Goal: Transaction & Acquisition: Download file/media

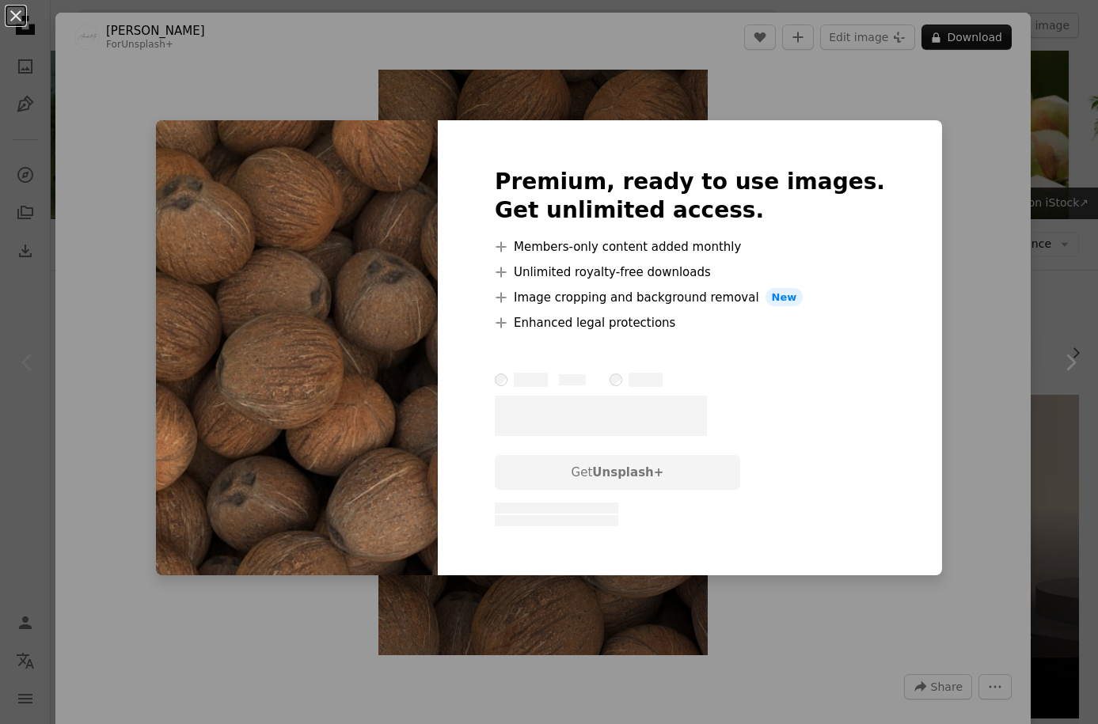
scroll to position [334, 0]
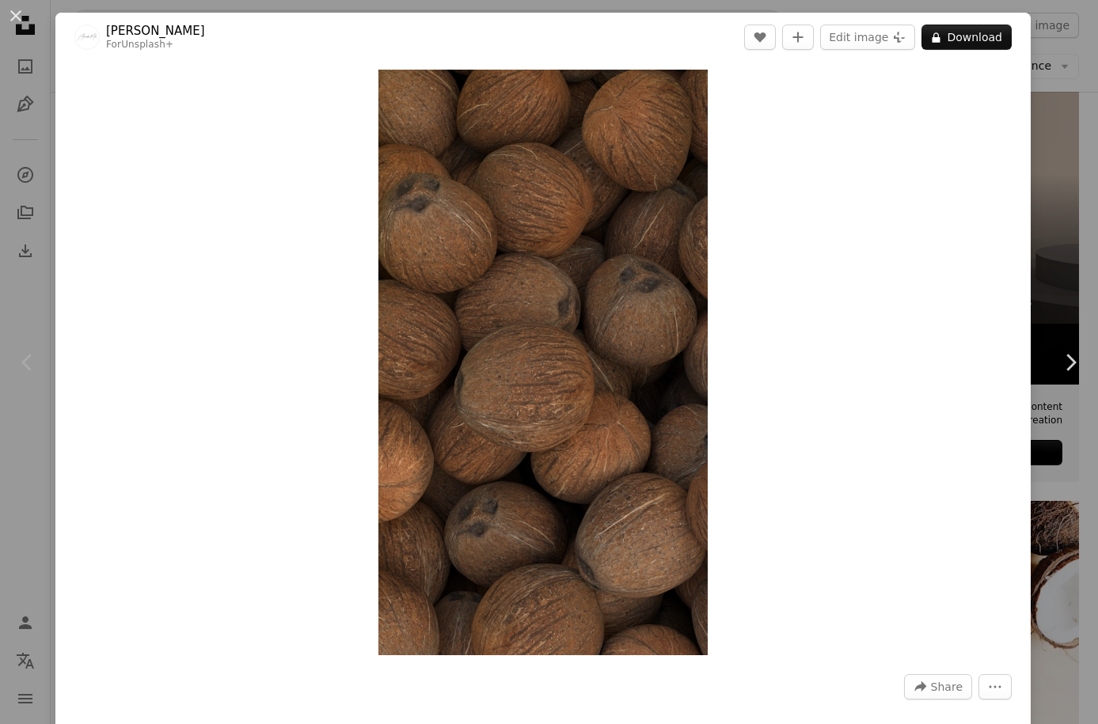
click at [1061, 181] on div "An X shape Chevron left Chevron right Alexander Mils For Unsplash+ A heart A pl…" at bounding box center [549, 362] width 1098 height 724
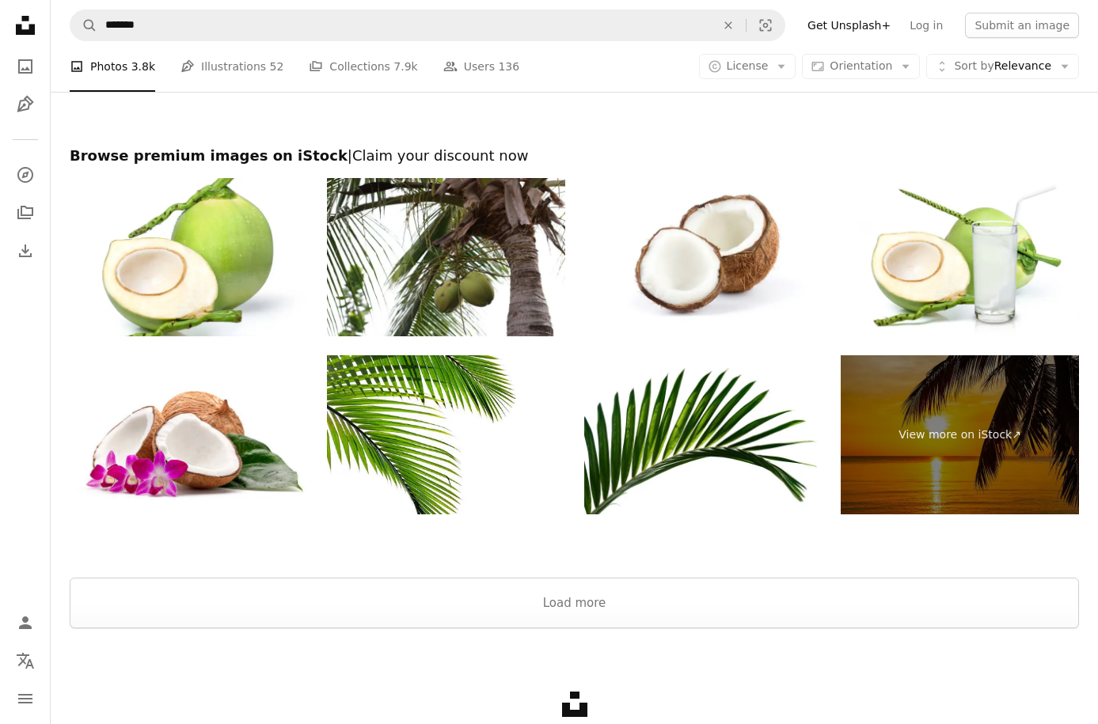
scroll to position [3127, 0]
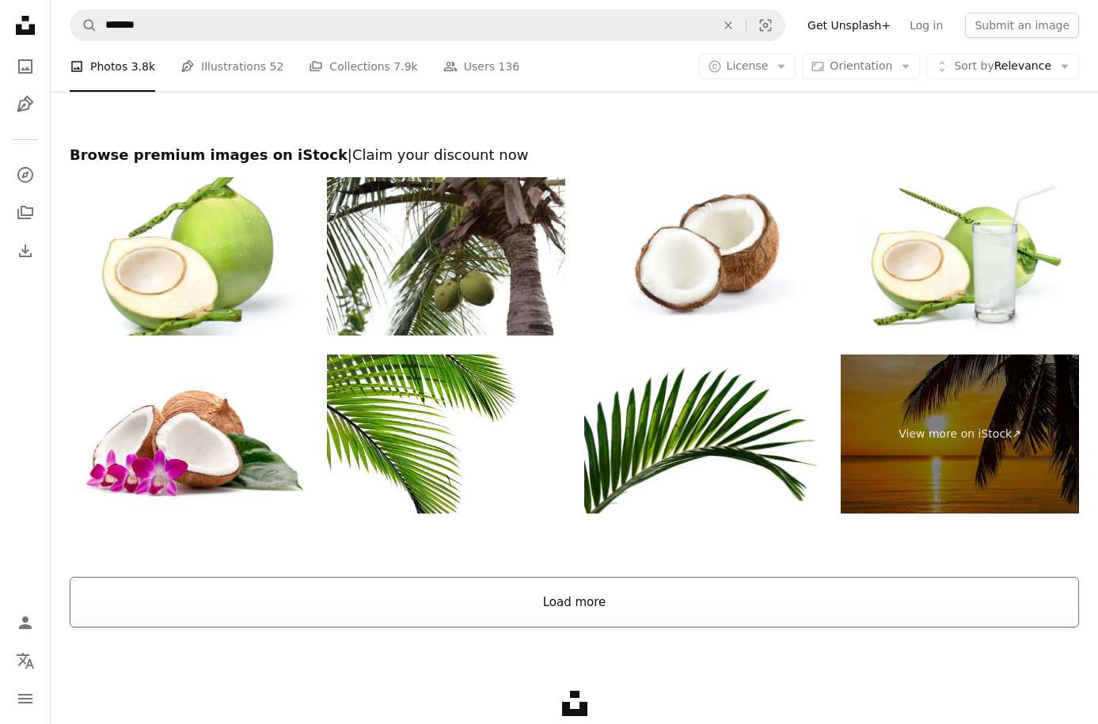
click at [694, 612] on button "Load more" at bounding box center [574, 602] width 1009 height 51
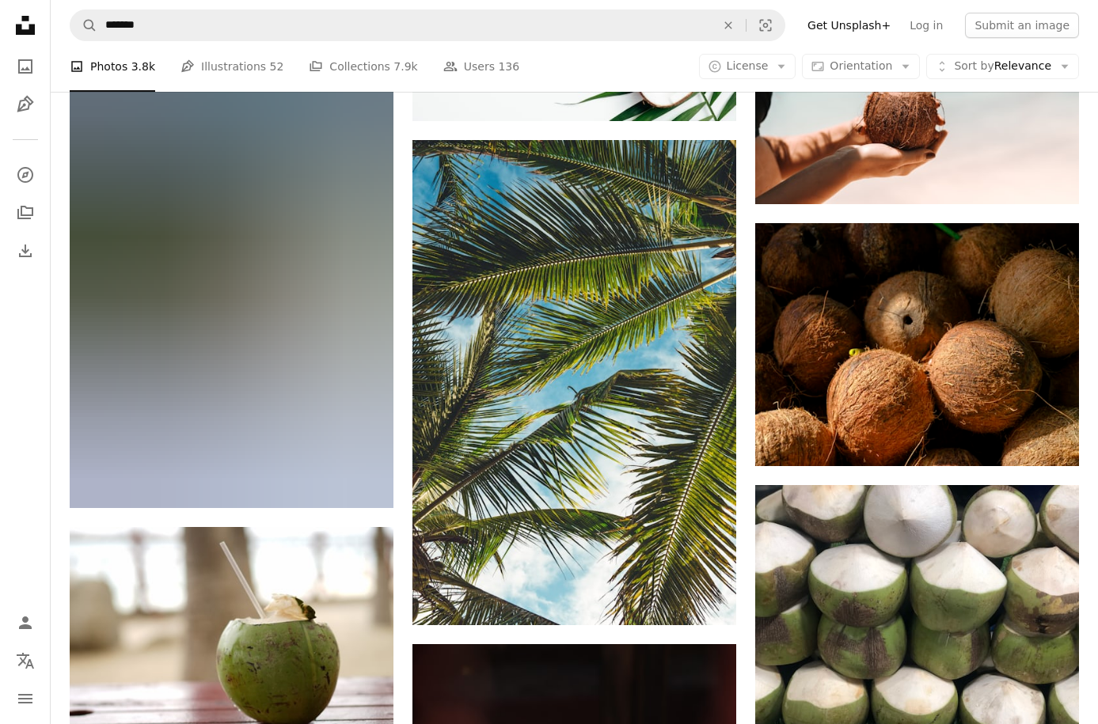
scroll to position [3608, 0]
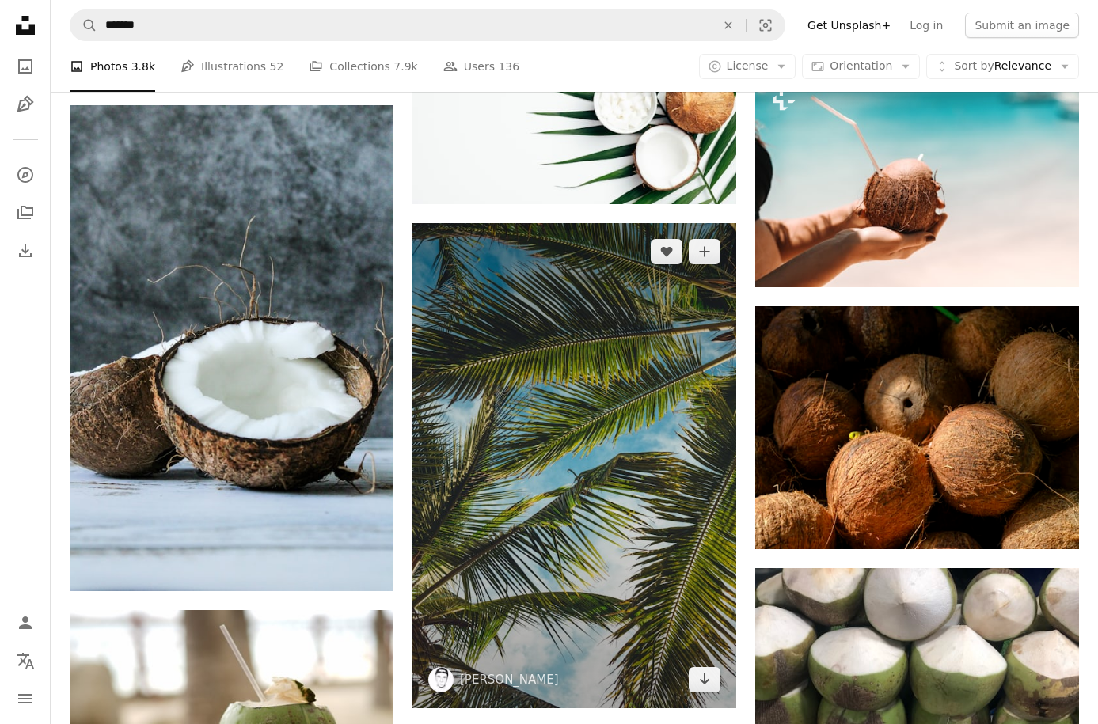
click at [604, 555] on img at bounding box center [574, 466] width 324 height 486
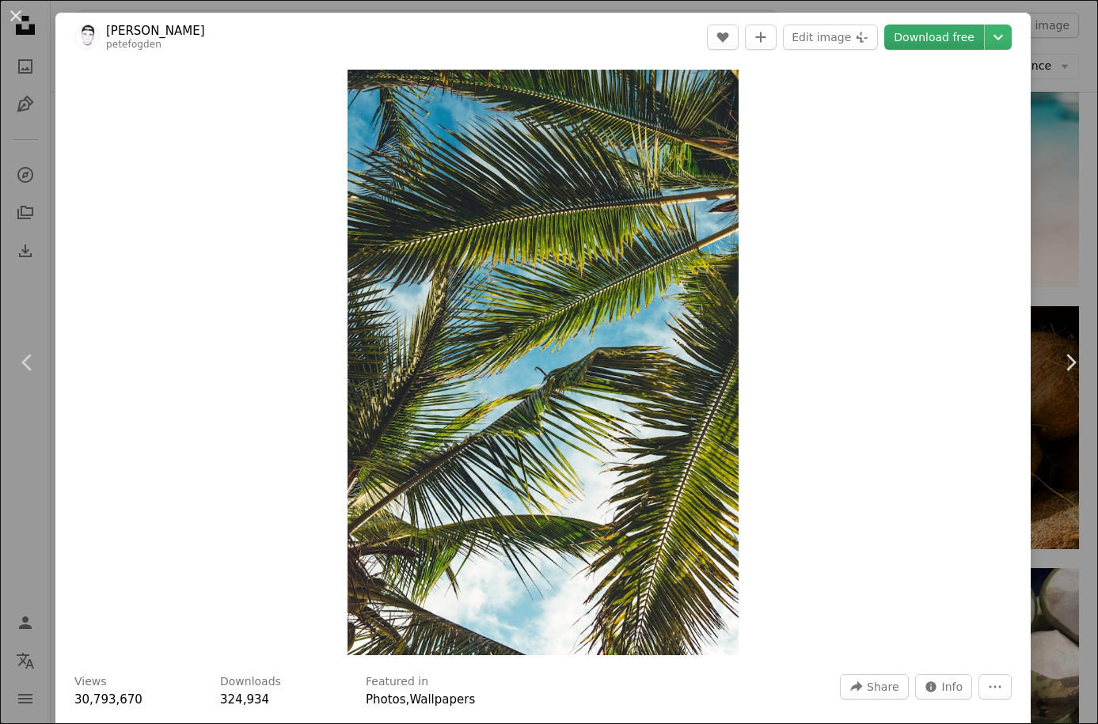
click at [946, 32] on link "Download free" at bounding box center [934, 37] width 100 height 25
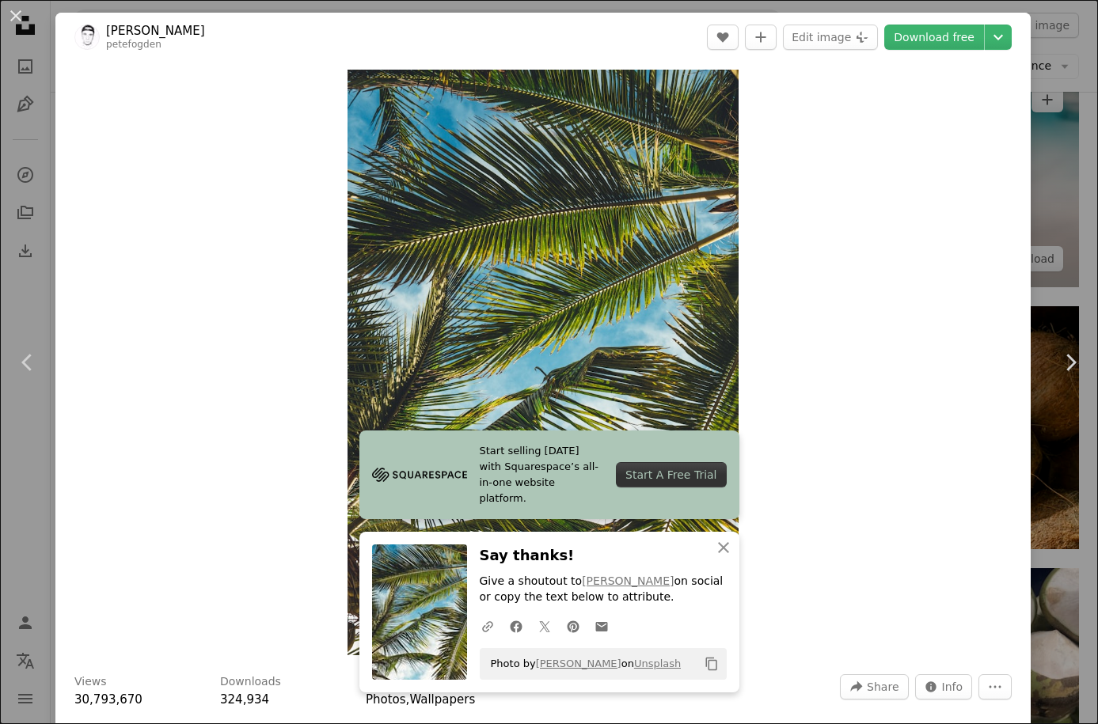
click at [1085, 89] on div "An X shape Chevron left Chevron right Start selling [DATE] with Squarespace’s a…" at bounding box center [549, 362] width 1098 height 724
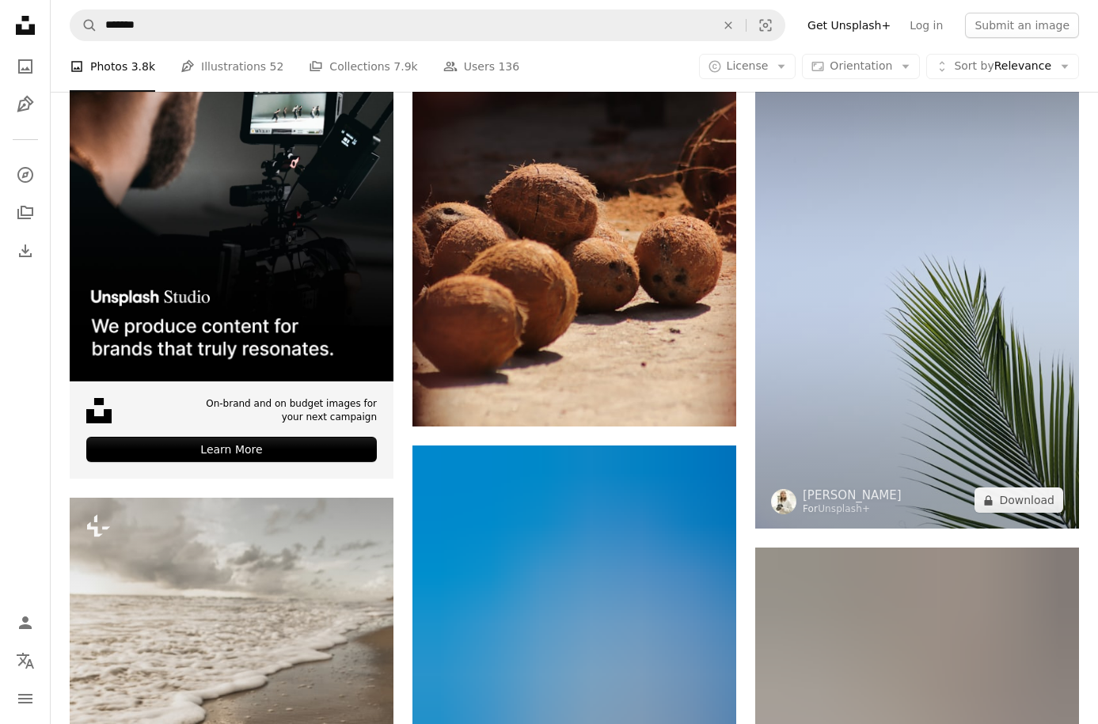
scroll to position [4388, 0]
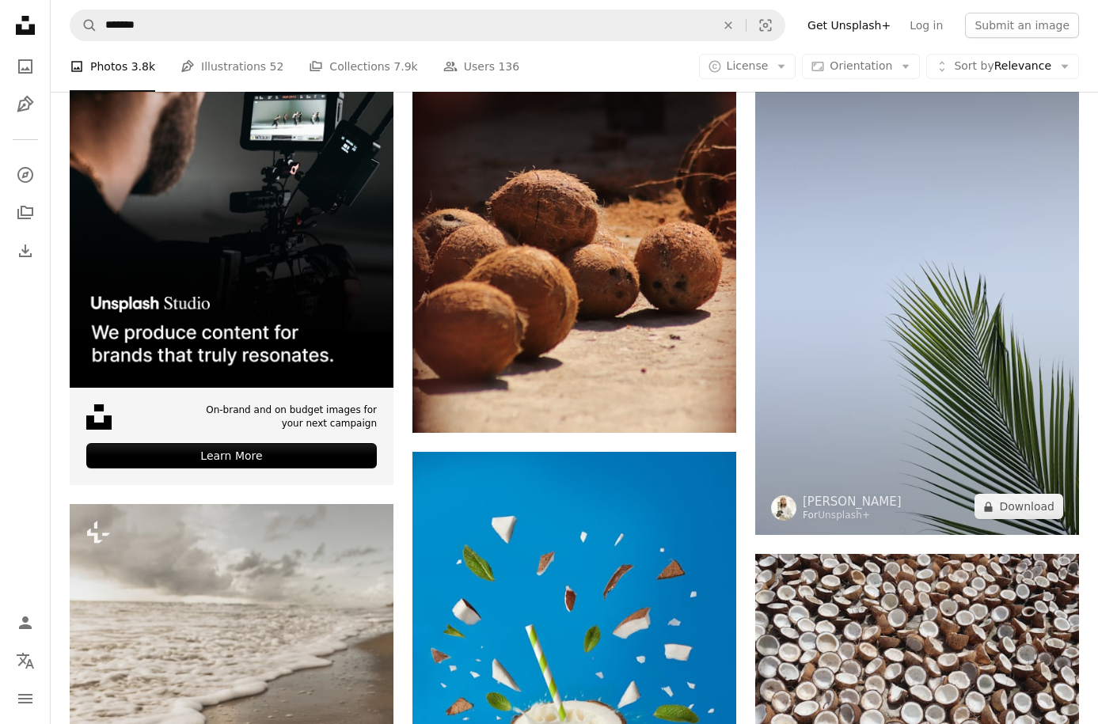
click at [944, 439] on img at bounding box center [917, 293] width 324 height 486
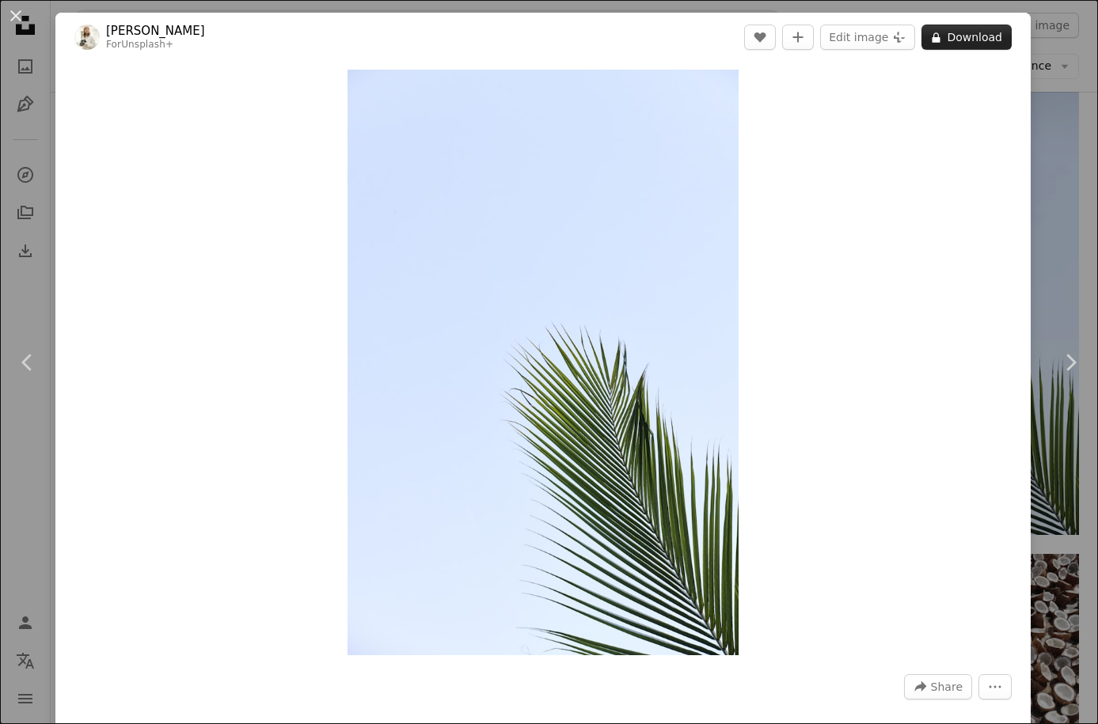
click at [979, 42] on button "A lock Download" at bounding box center [966, 37] width 90 height 25
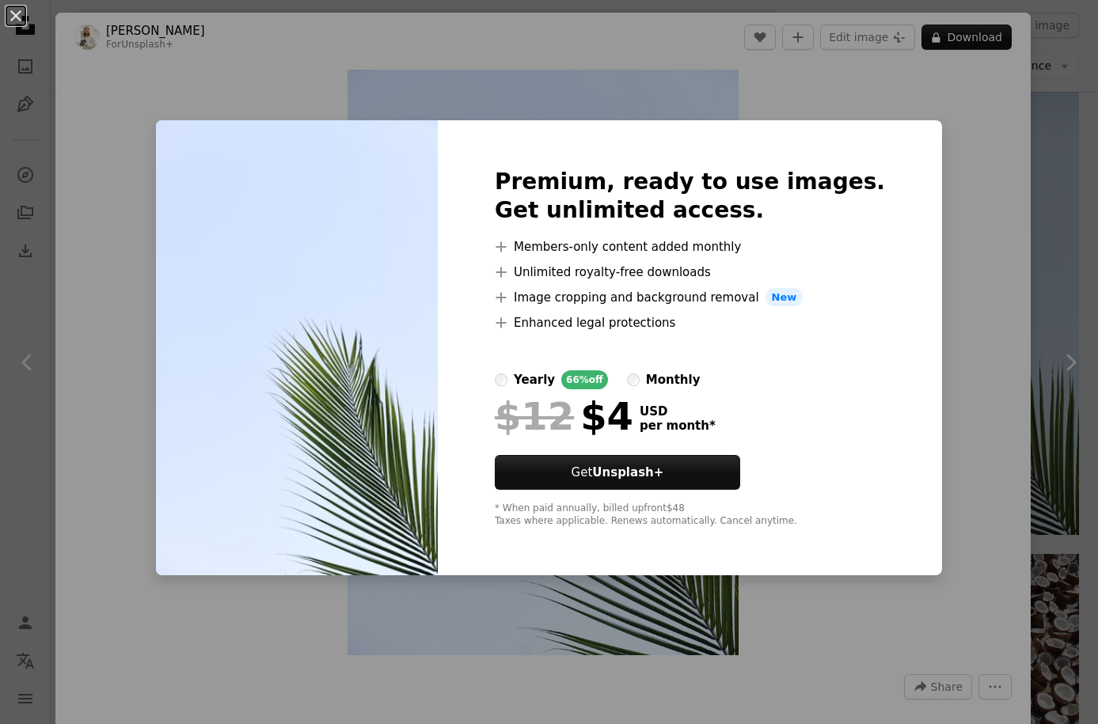
click at [999, 86] on div "An X shape Premium, ready to use images. Get unlimited access. A plus sign Memb…" at bounding box center [549, 362] width 1098 height 724
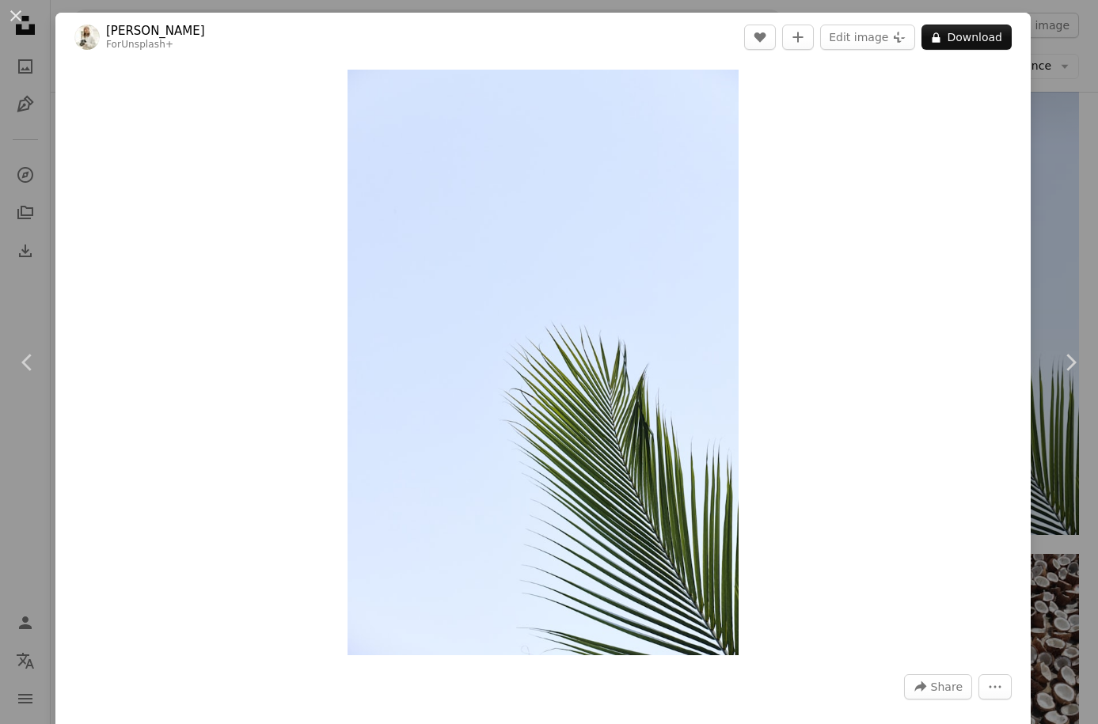
click at [1031, 158] on div "Zoom in" at bounding box center [542, 363] width 975 height 602
click at [1054, 217] on div "An X shape Chevron left Chevron right [PERSON_NAME] For Unsplash+ A heart A plu…" at bounding box center [549, 362] width 1098 height 724
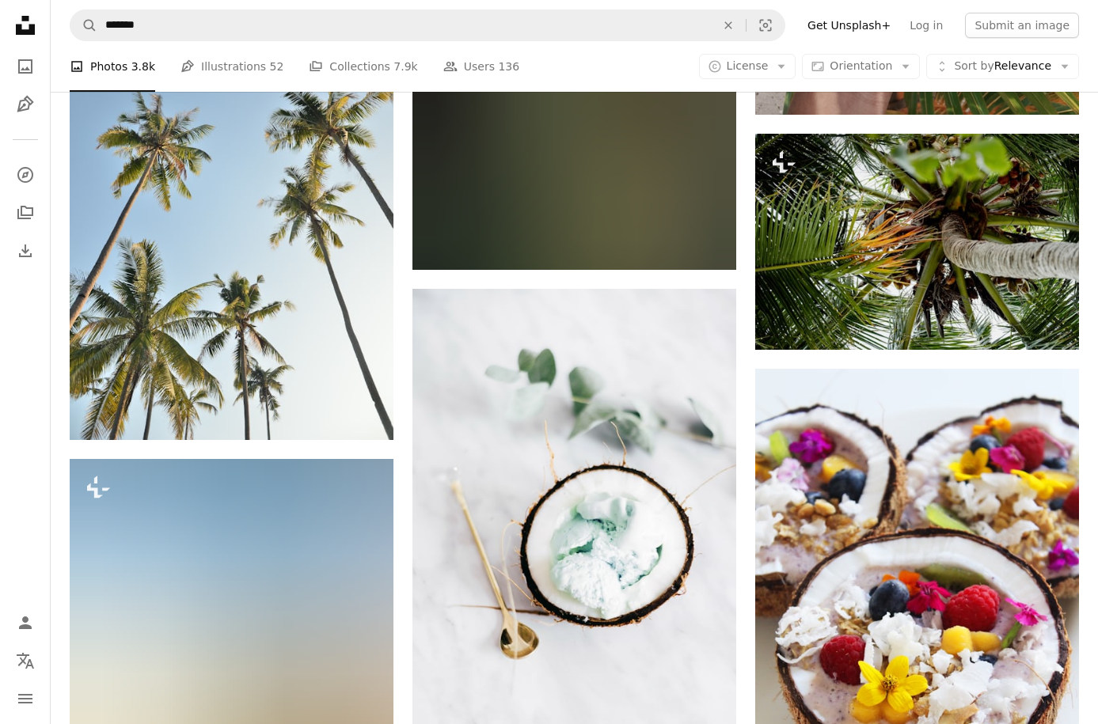
scroll to position [9043, 0]
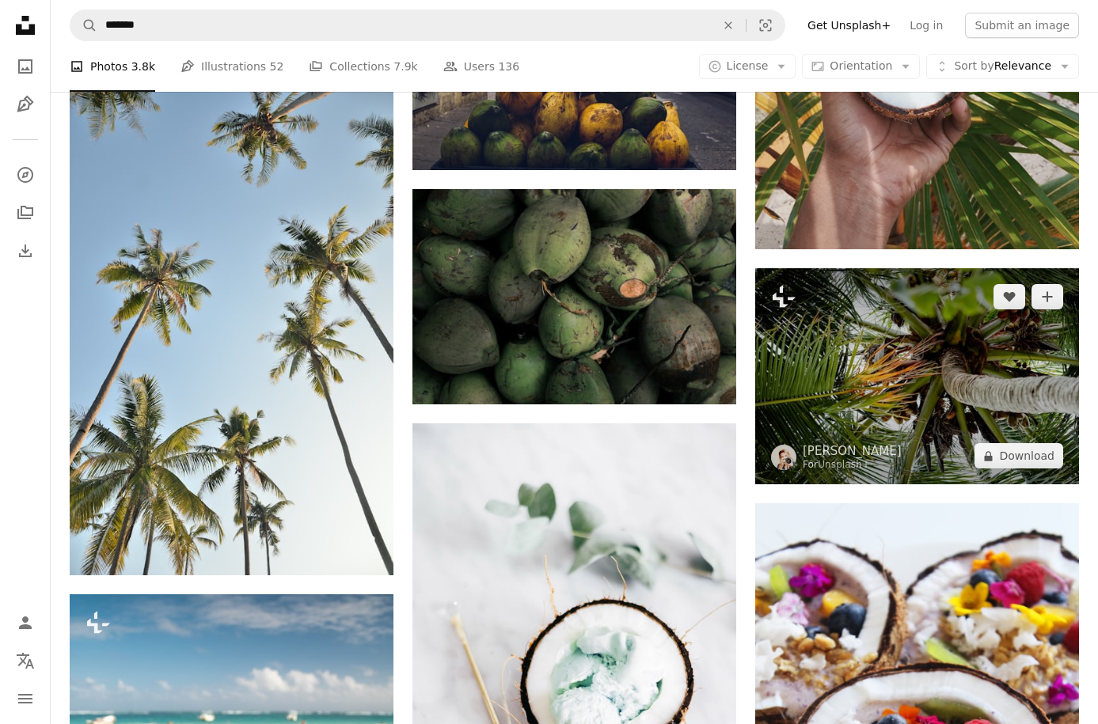
click at [928, 398] on img at bounding box center [917, 376] width 324 height 216
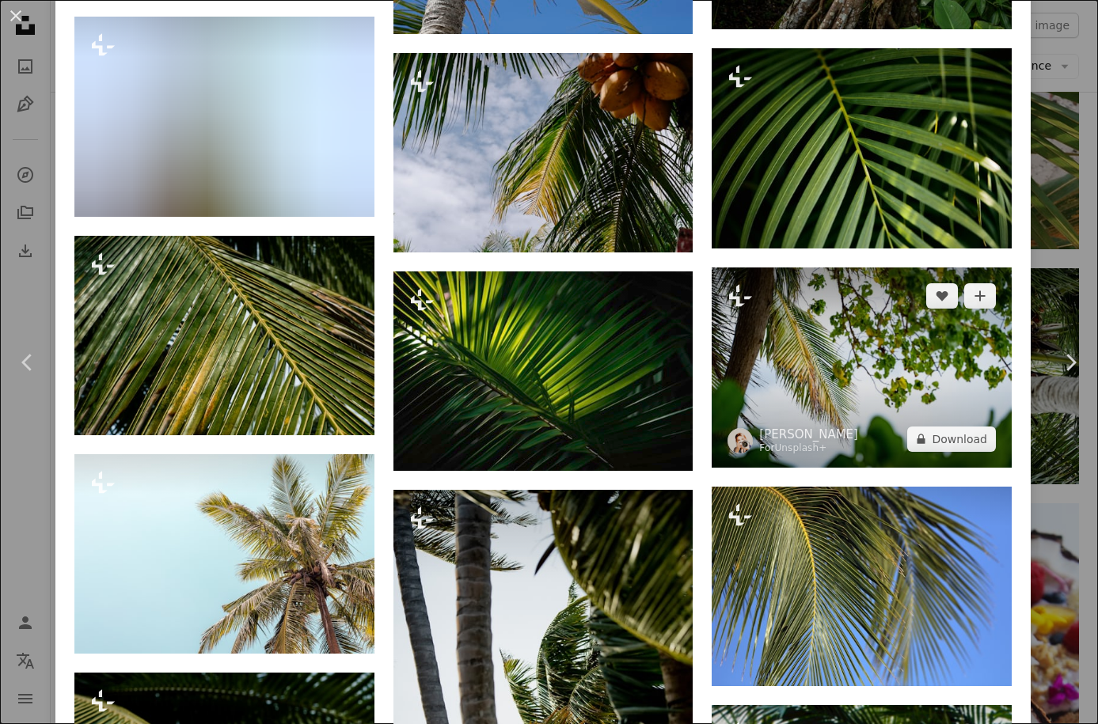
scroll to position [1935, 0]
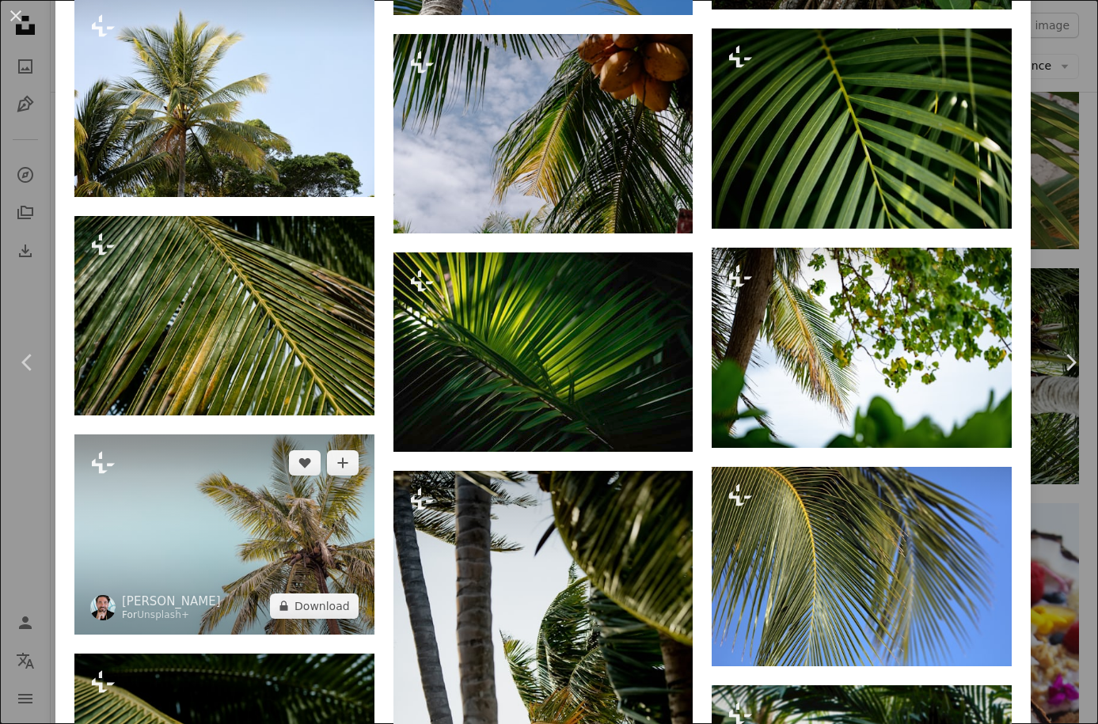
click at [355, 549] on img at bounding box center [224, 534] width 300 height 199
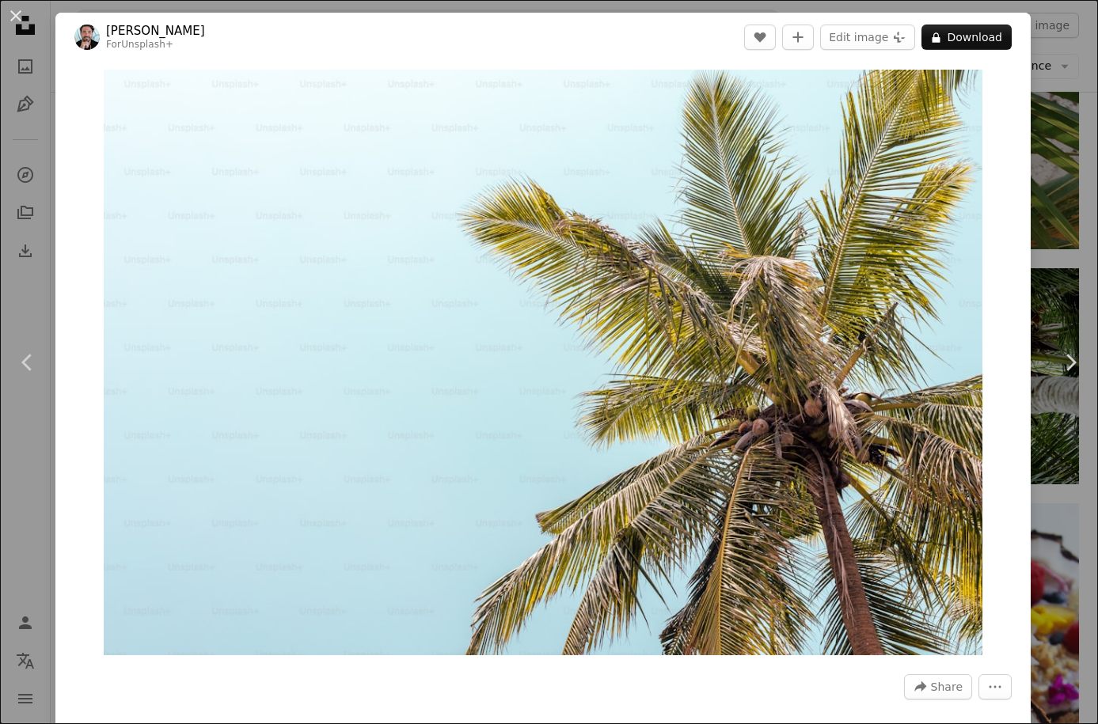
click at [1066, 241] on div "An X shape Chevron left Chevron right [PERSON_NAME] For Unsplash+ A heart A plu…" at bounding box center [549, 362] width 1098 height 724
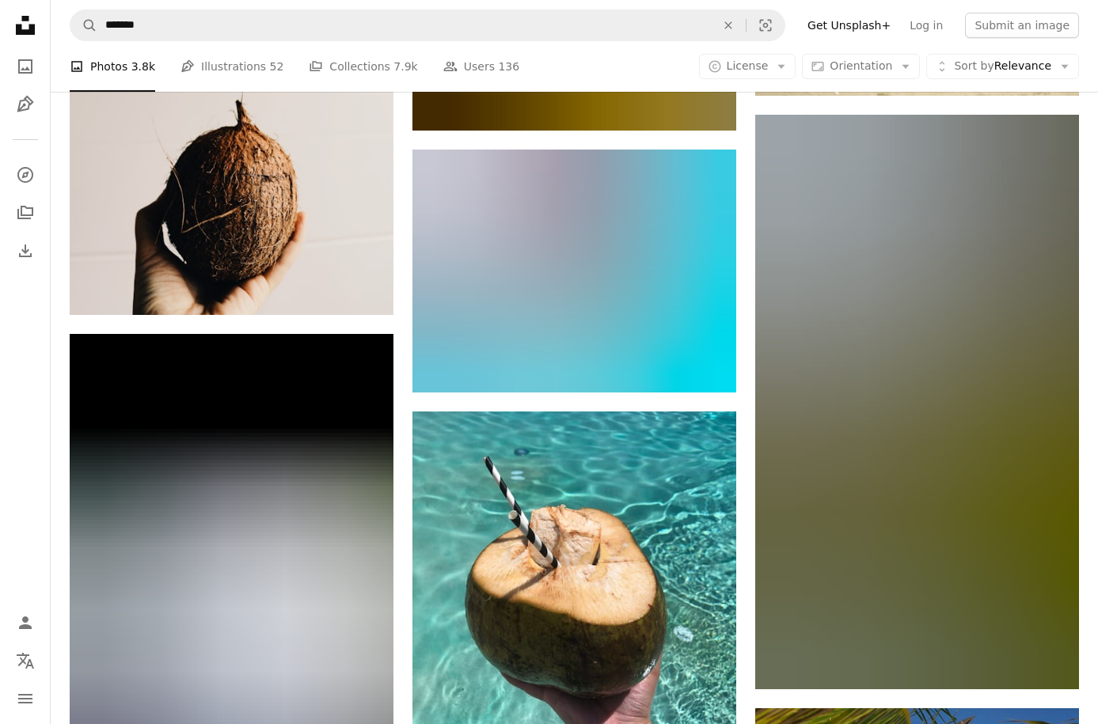
scroll to position [16436, 0]
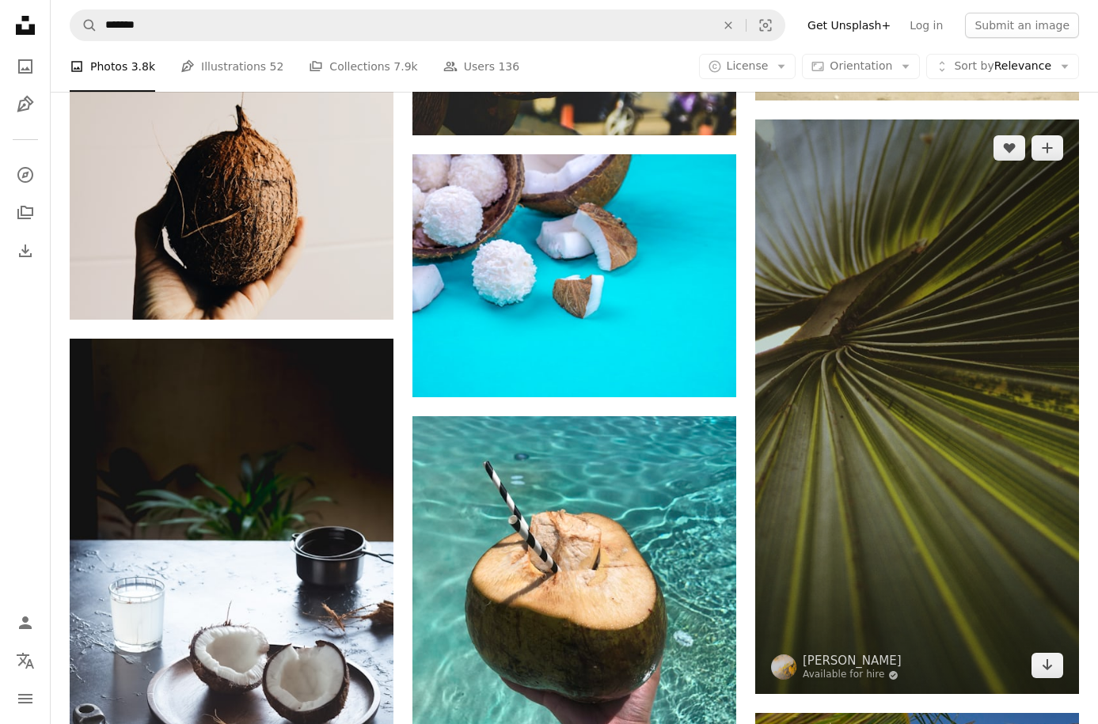
click at [898, 508] on img at bounding box center [917, 407] width 324 height 575
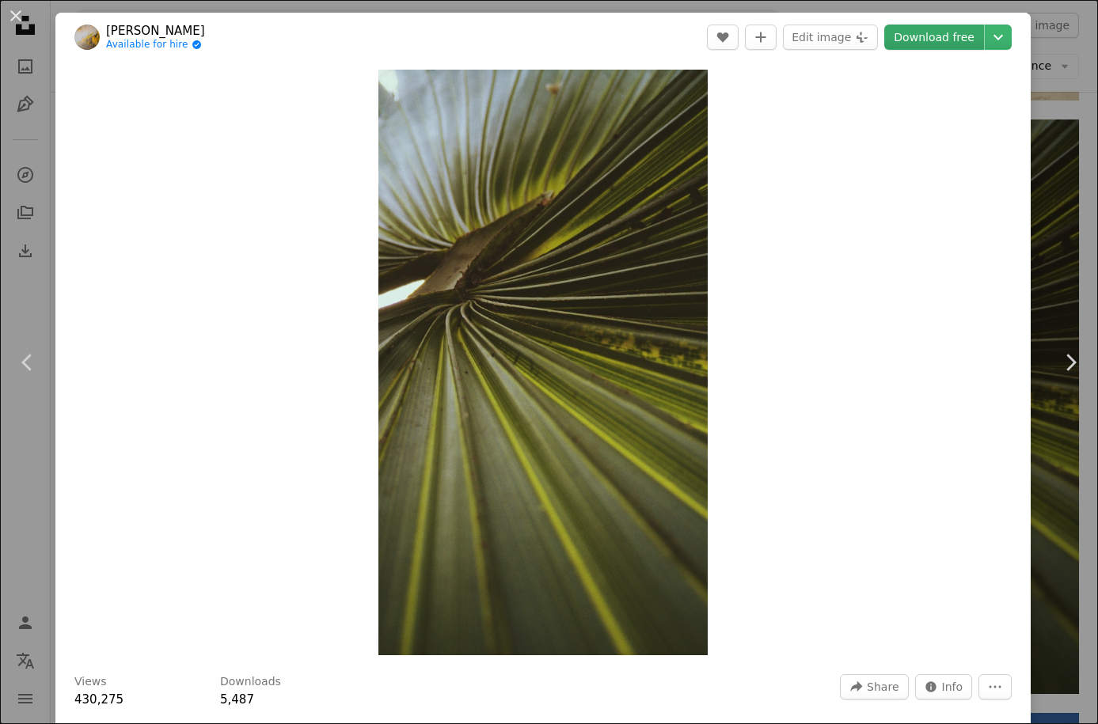
click at [944, 36] on link "Download free" at bounding box center [934, 37] width 100 height 25
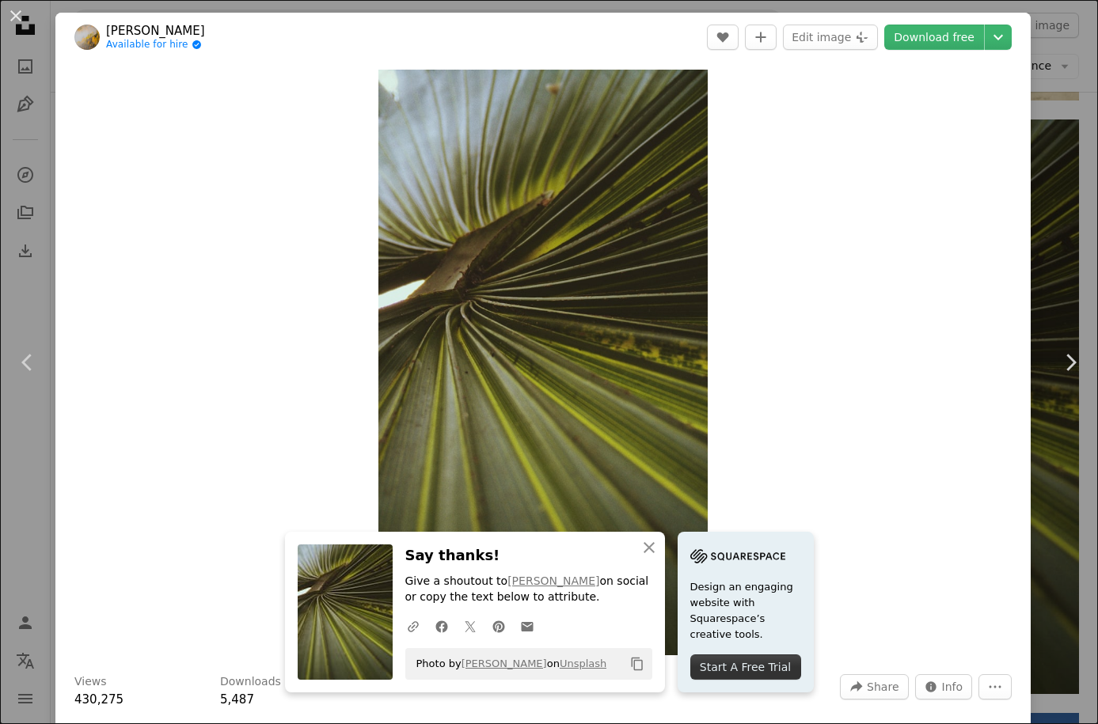
click at [1061, 276] on div "An X shape Chevron left Chevron right An X shape Close Say thanks! Give a shout…" at bounding box center [549, 362] width 1098 height 724
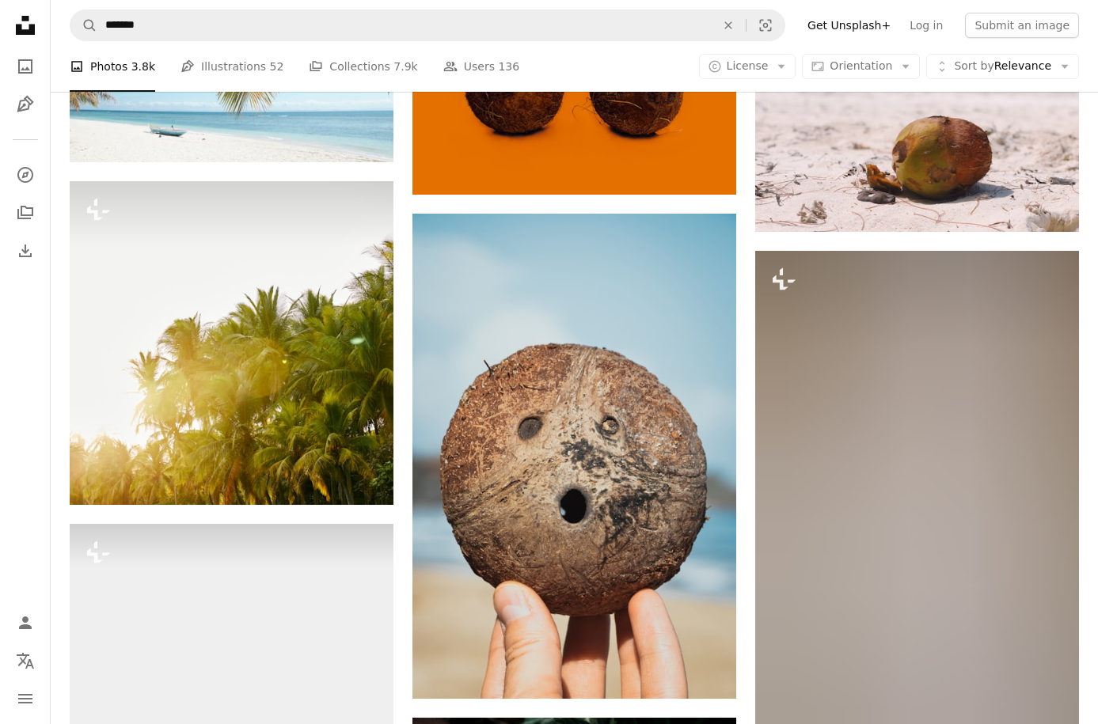
scroll to position [18678, 0]
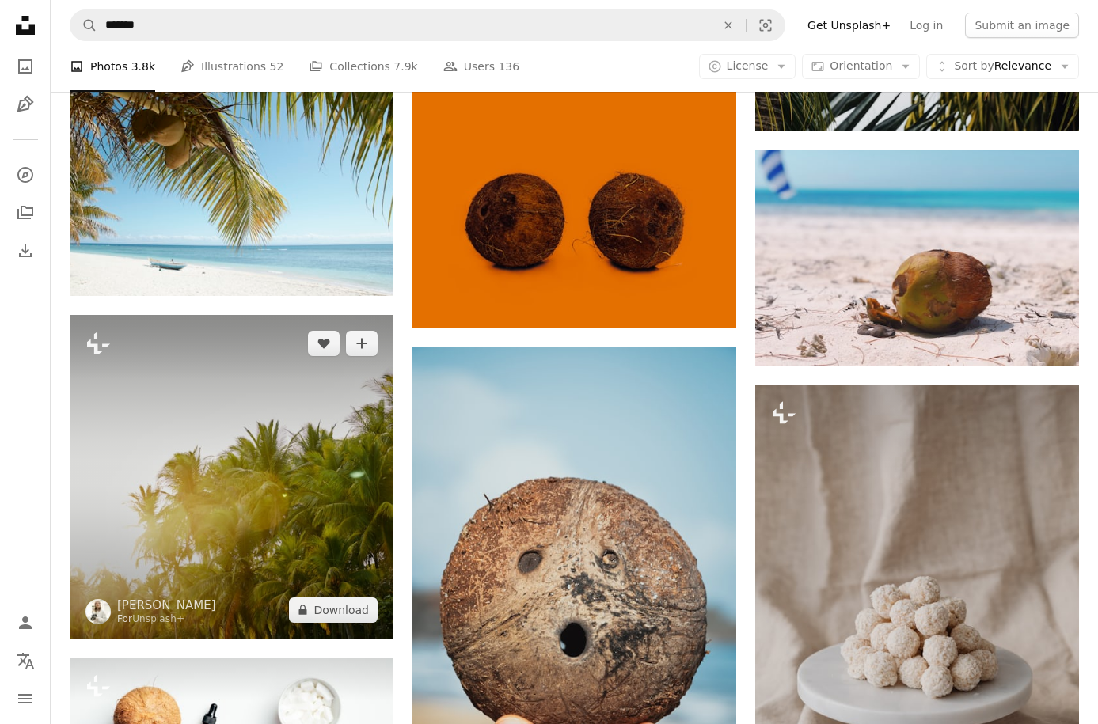
click at [292, 534] on img at bounding box center [232, 477] width 324 height 324
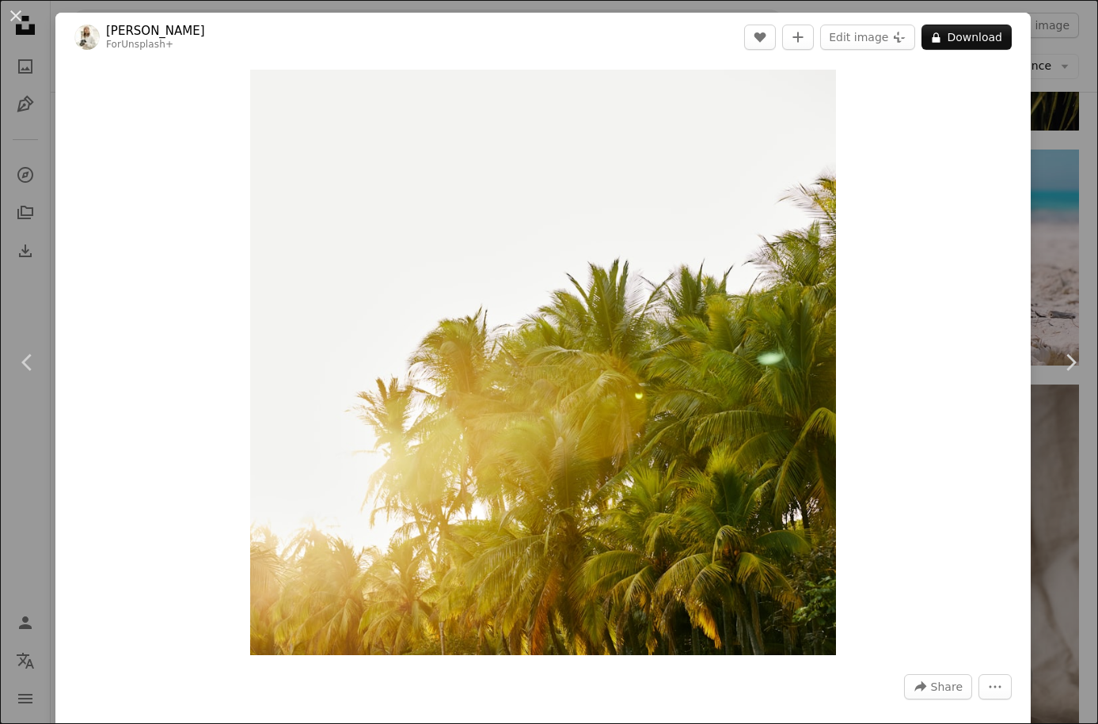
click at [1062, 464] on div "An X shape Chevron left Chevron right [PERSON_NAME] For Unsplash+ A heart A plu…" at bounding box center [549, 362] width 1098 height 724
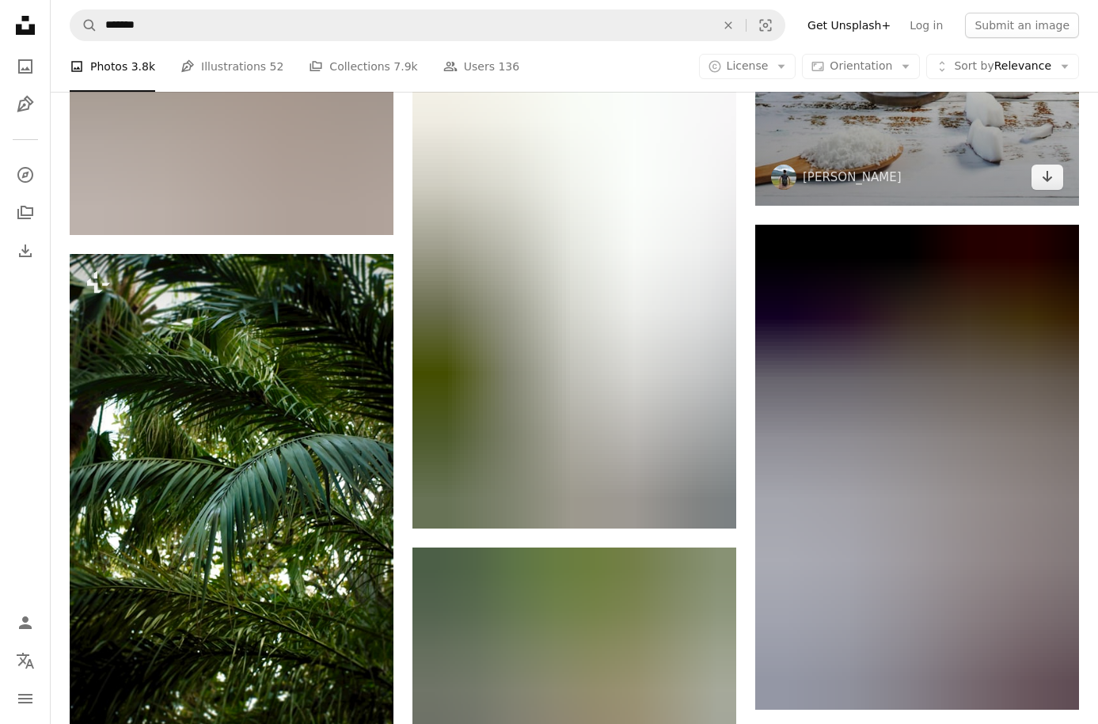
scroll to position [20026, 0]
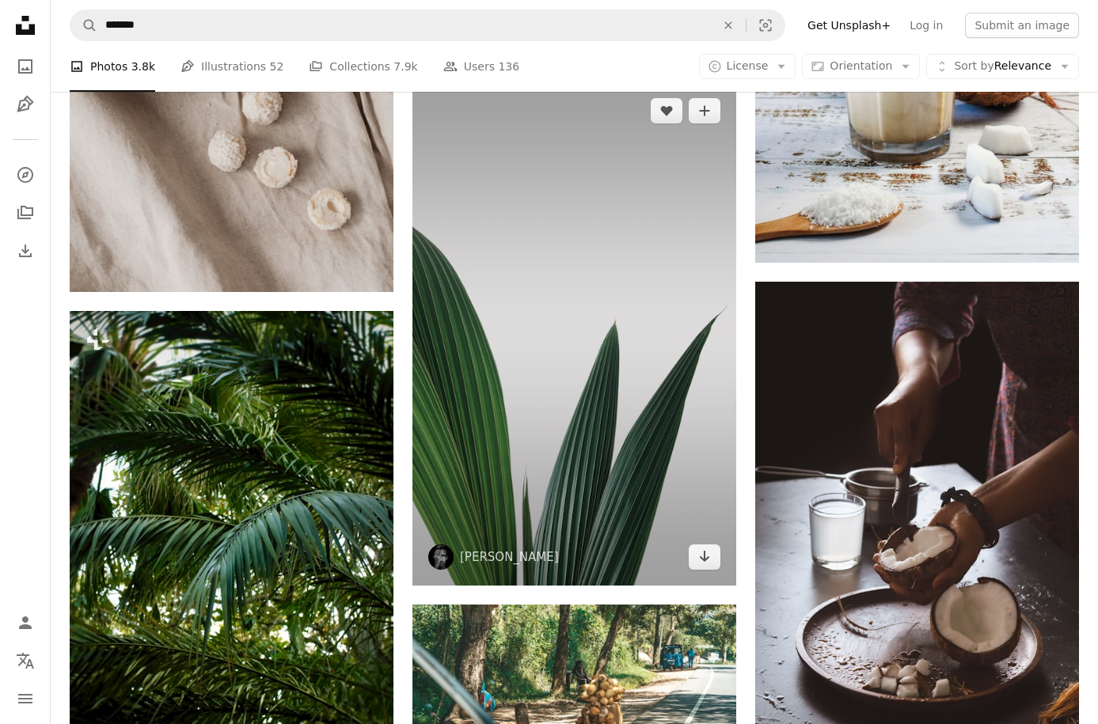
click at [587, 398] on img at bounding box center [574, 333] width 324 height 503
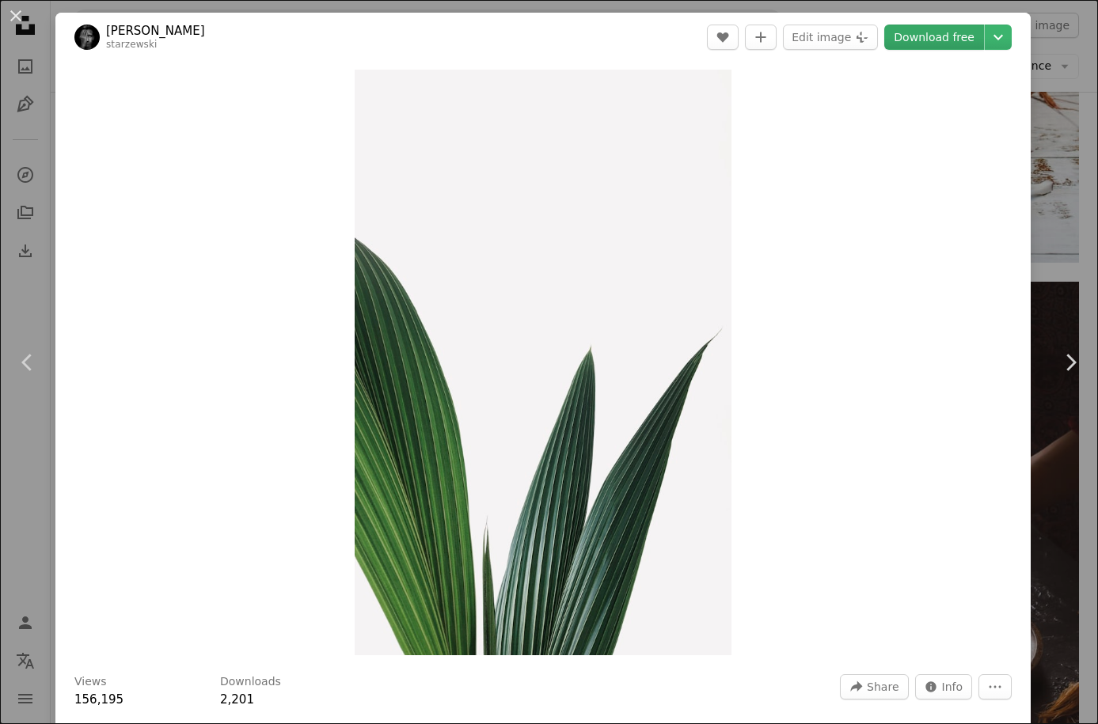
click at [932, 41] on link "Download free" at bounding box center [934, 37] width 100 height 25
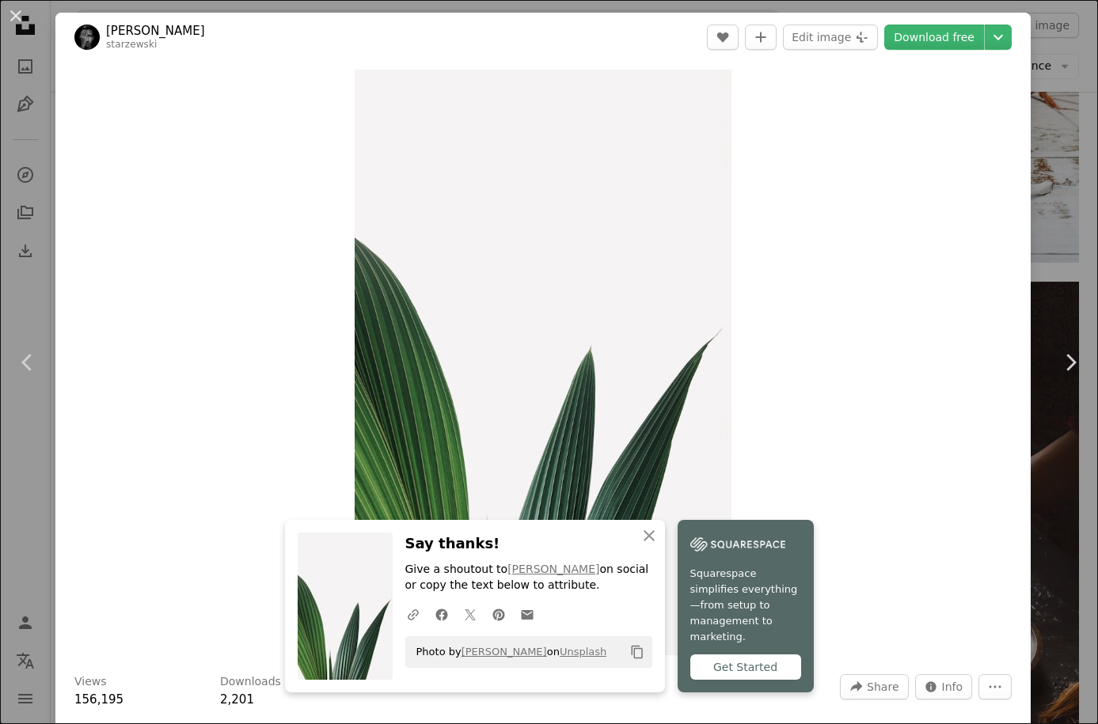
click at [1069, 175] on div "An X shape Chevron left Chevron right An X shape Close Say thanks! Give a shout…" at bounding box center [549, 362] width 1098 height 724
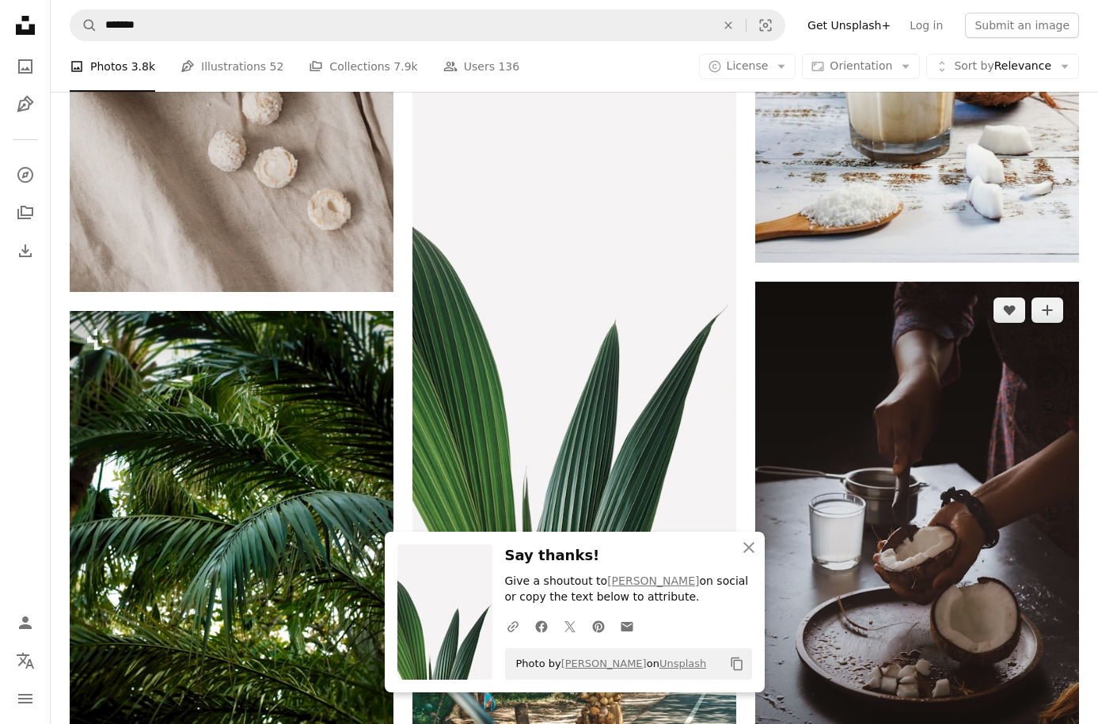
scroll to position [20660, 0]
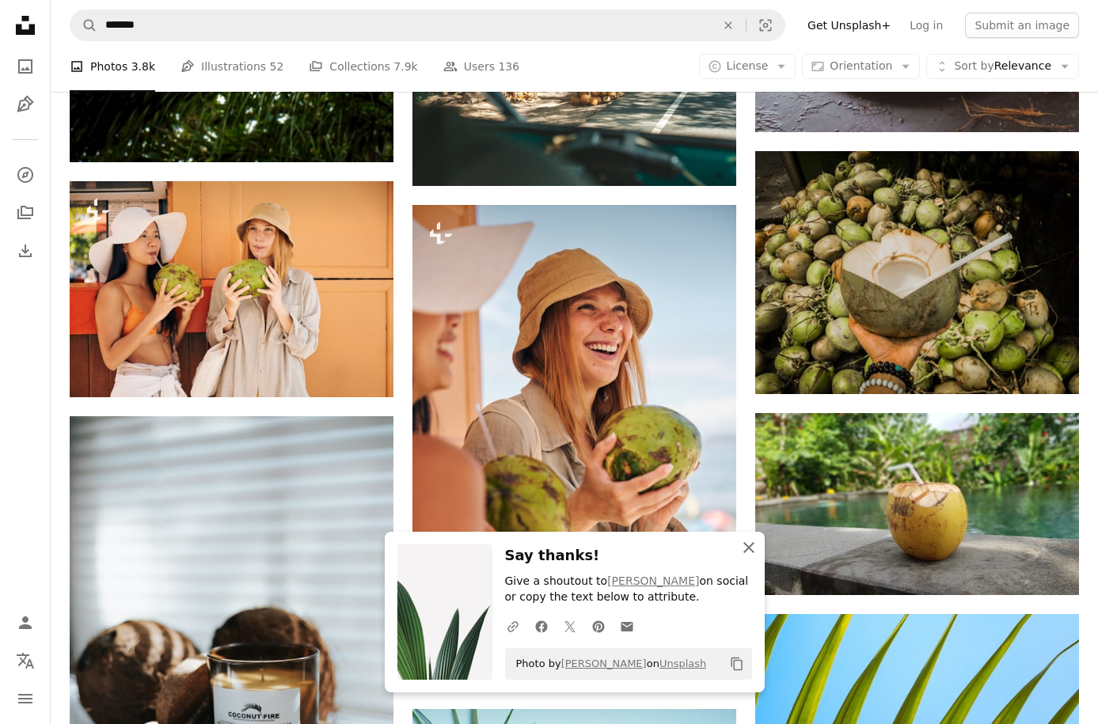
click at [739, 554] on icon "An X shape" at bounding box center [748, 547] width 19 height 19
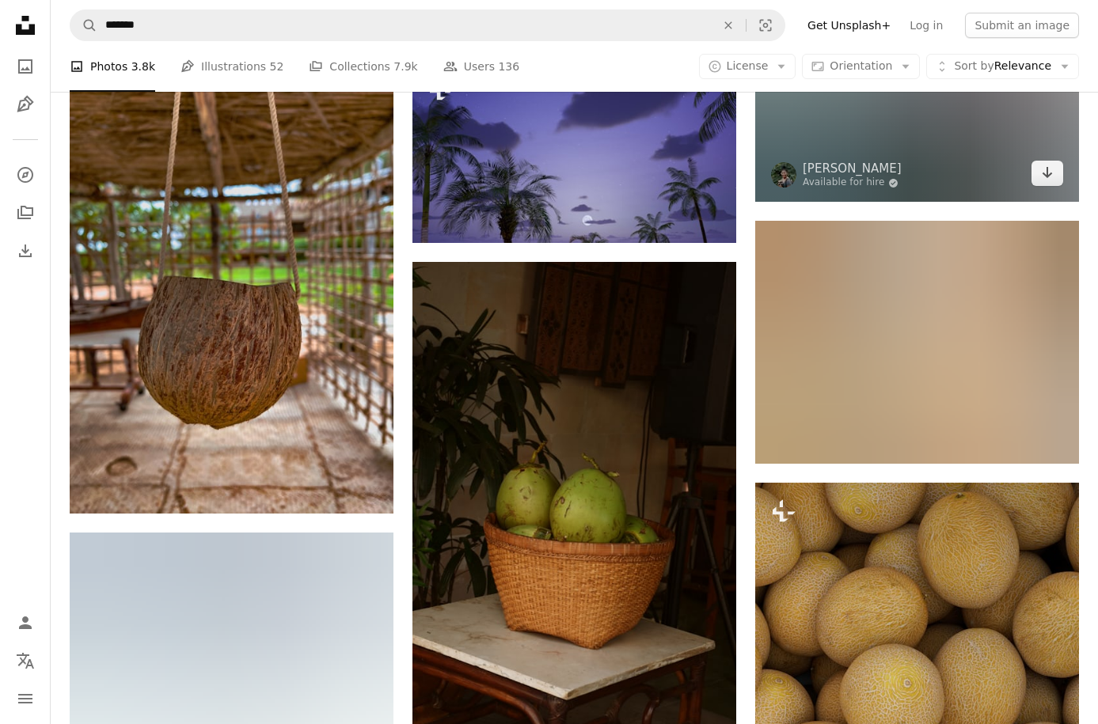
scroll to position [22801, 0]
